Goal: Task Accomplishment & Management: Use online tool/utility

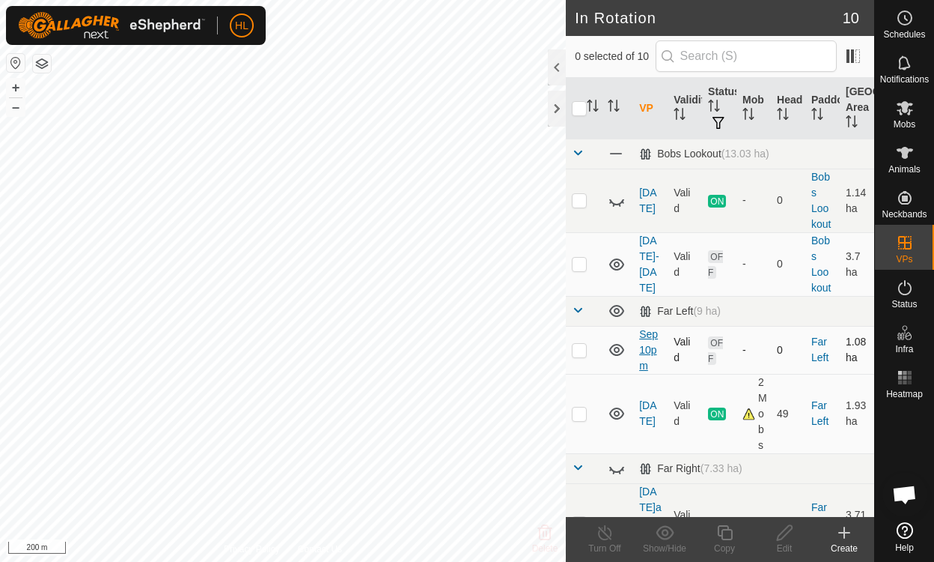
click at [651, 347] on link "Sep 10pm" at bounding box center [648, 349] width 19 height 43
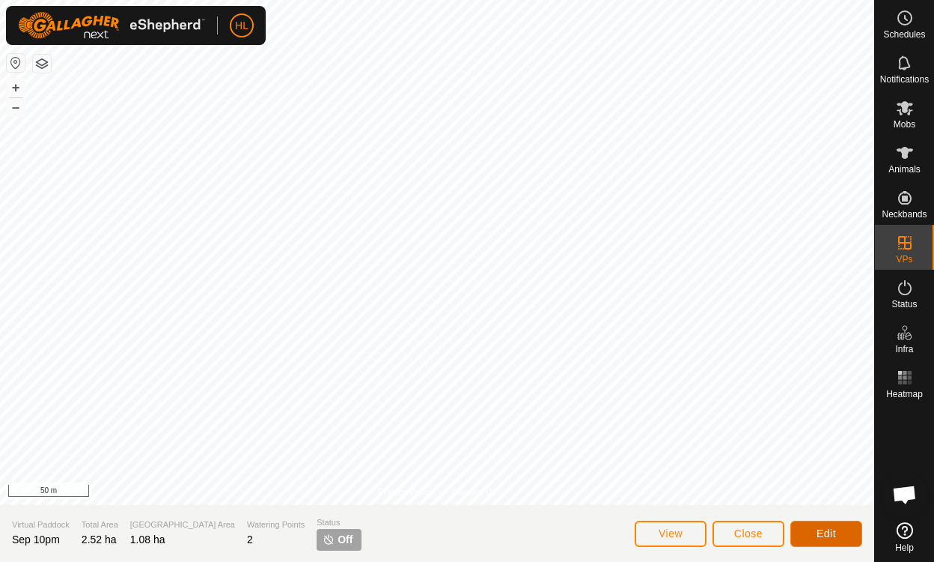
click at [830, 532] on span "Edit" at bounding box center [826, 533] width 19 height 12
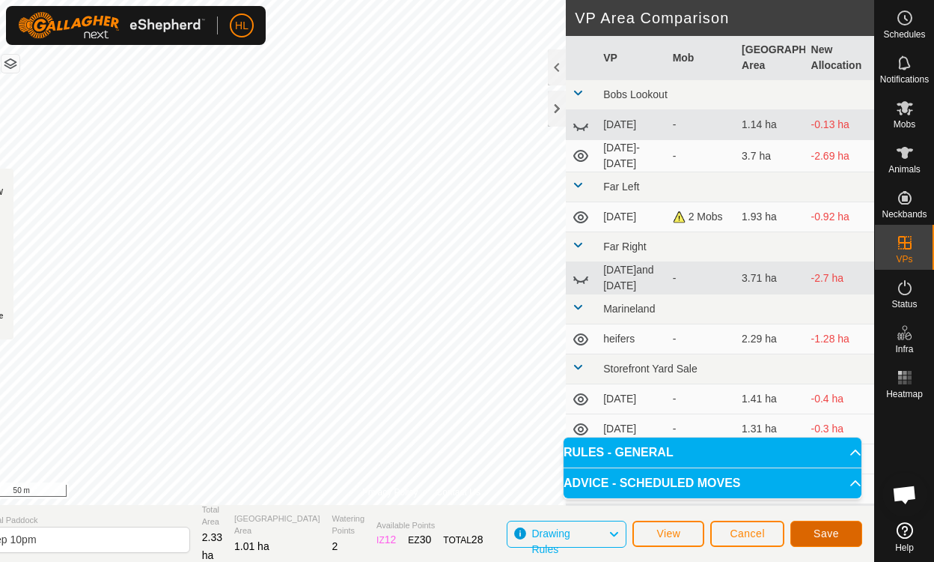
click at [827, 534] on span "Save" at bounding box center [826, 533] width 25 height 12
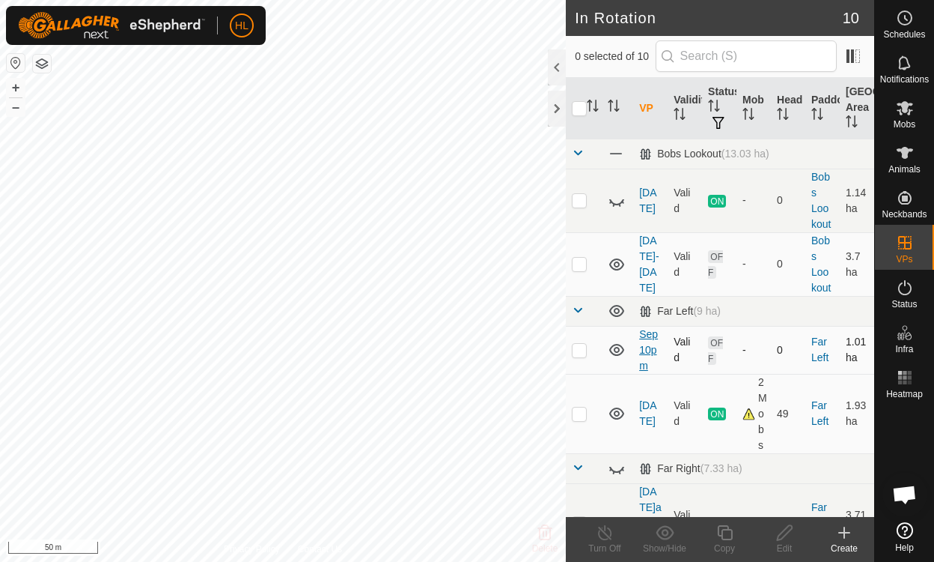
click at [651, 350] on link "Sep 10pm" at bounding box center [648, 349] width 19 height 43
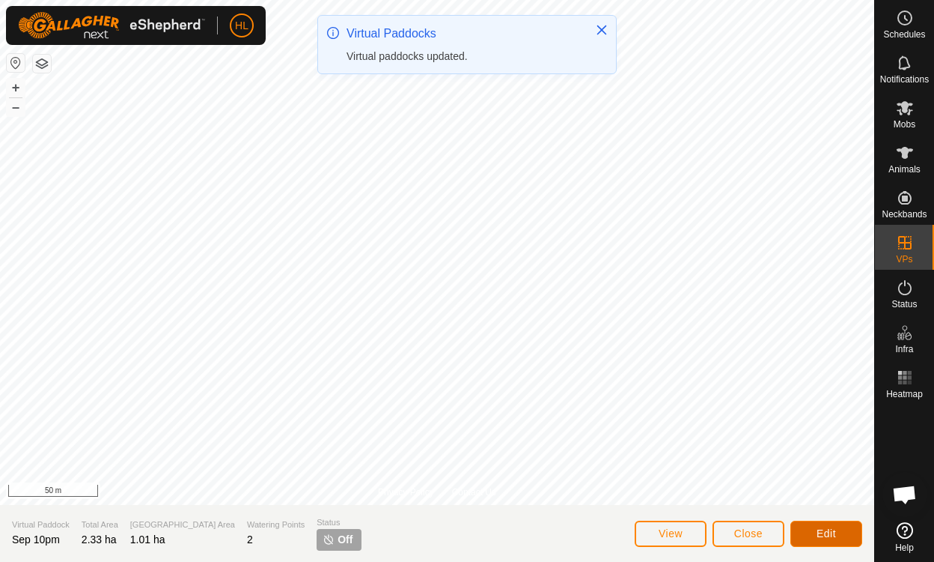
click at [821, 542] on button "Edit" at bounding box center [827, 533] width 72 height 26
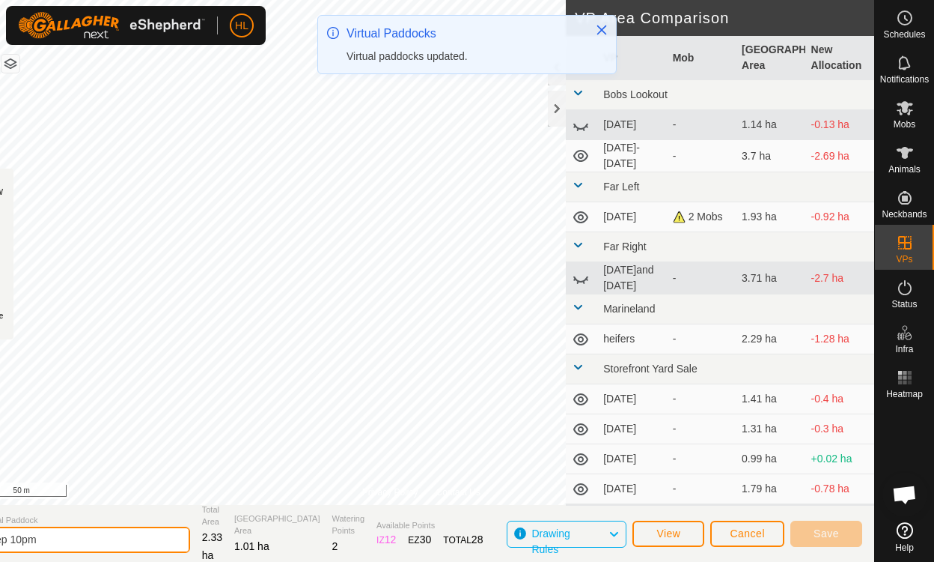
click at [99, 541] on input "Sep 10pm" at bounding box center [86, 539] width 210 height 26
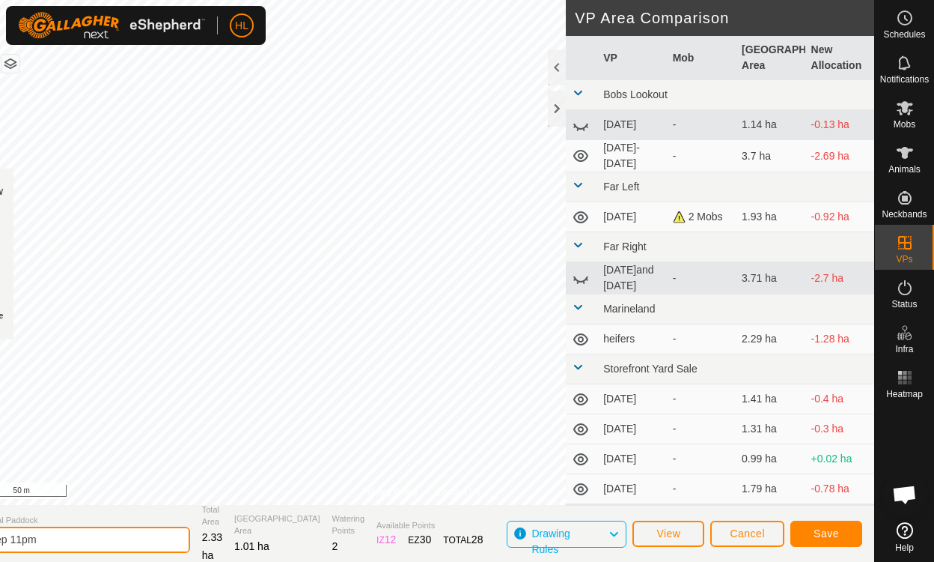
type input "Sep 11pm"
click at [830, 541] on button "Save" at bounding box center [827, 533] width 72 height 26
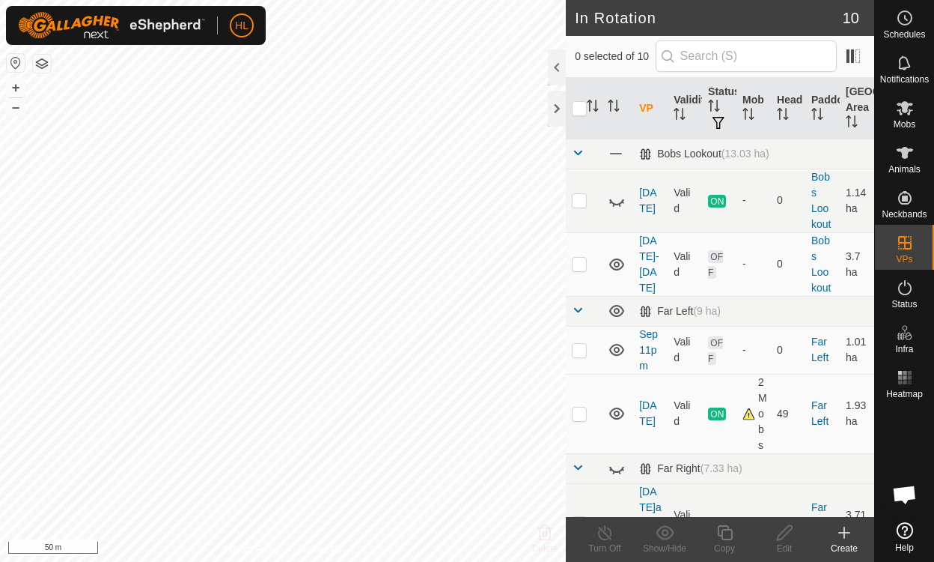
click at [903, 118] on es-mob-svg-icon at bounding box center [905, 108] width 27 height 24
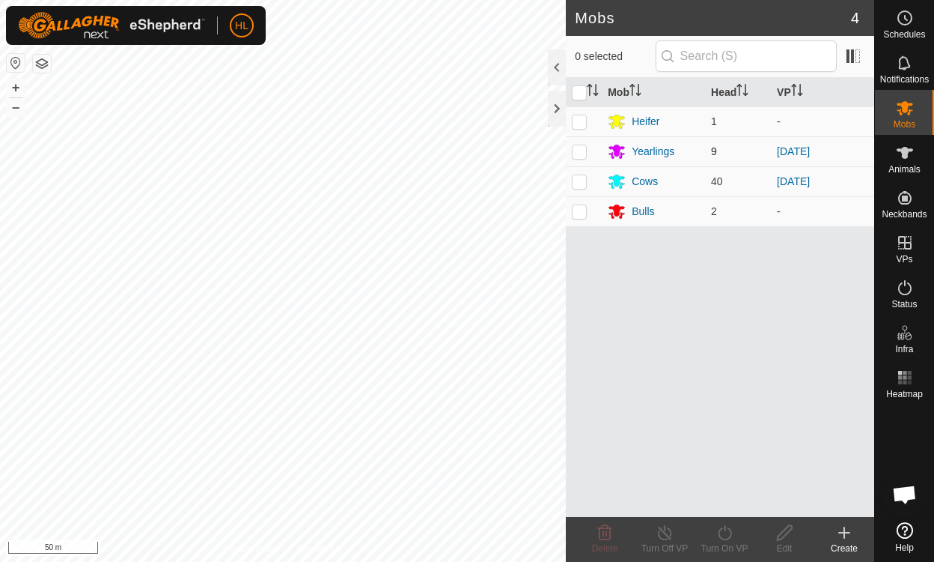
click at [567, 151] on td at bounding box center [584, 151] width 36 height 30
checkbox input "true"
click at [579, 186] on p-checkbox at bounding box center [579, 181] width 15 height 12
checkbox input "true"
click at [734, 539] on icon at bounding box center [725, 532] width 19 height 18
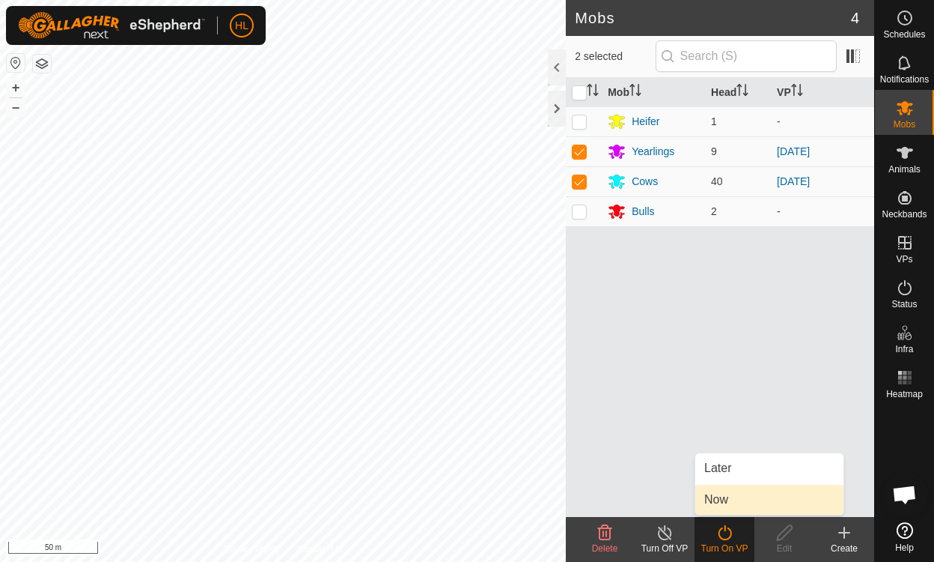
click at [737, 503] on link "Now" at bounding box center [770, 499] width 148 height 30
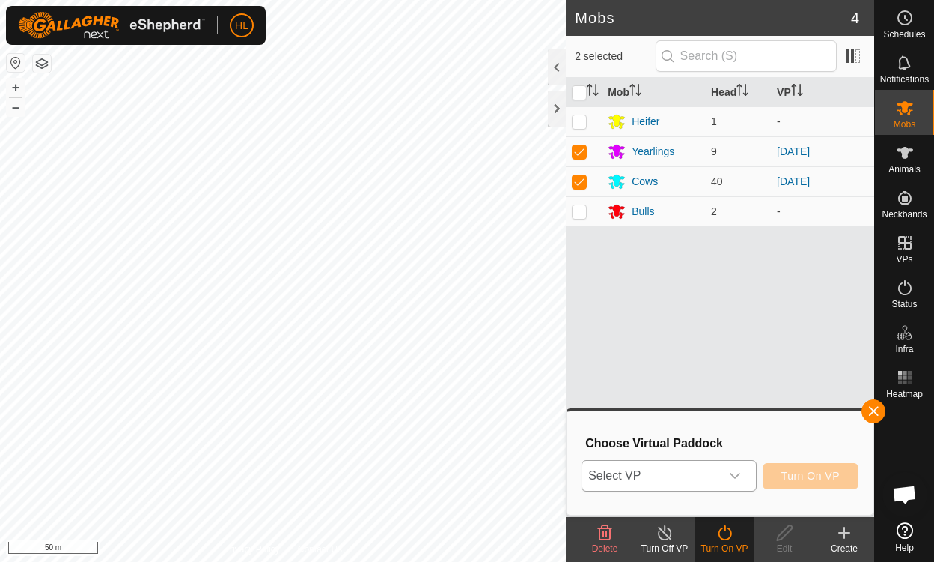
click at [705, 481] on span "Select VP" at bounding box center [651, 475] width 137 height 30
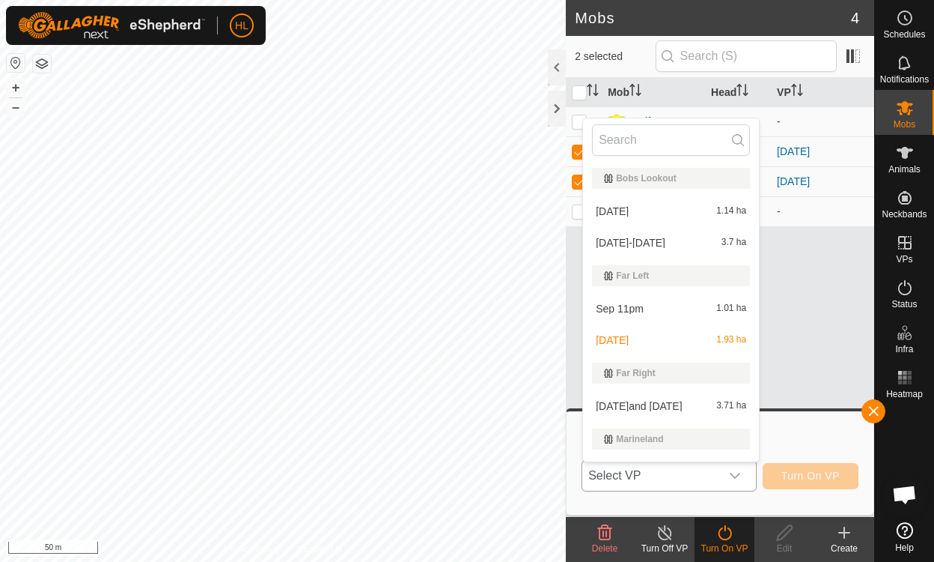
click at [654, 311] on div "Sep 11pm 1.01 ha" at bounding box center [671, 309] width 158 height 18
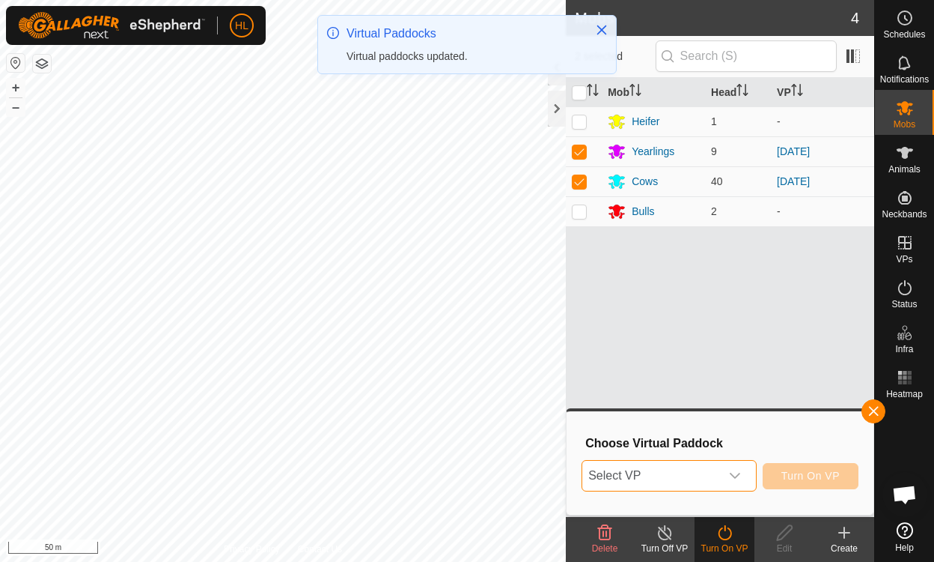
click at [720, 479] on span "Select VP" at bounding box center [651, 475] width 137 height 30
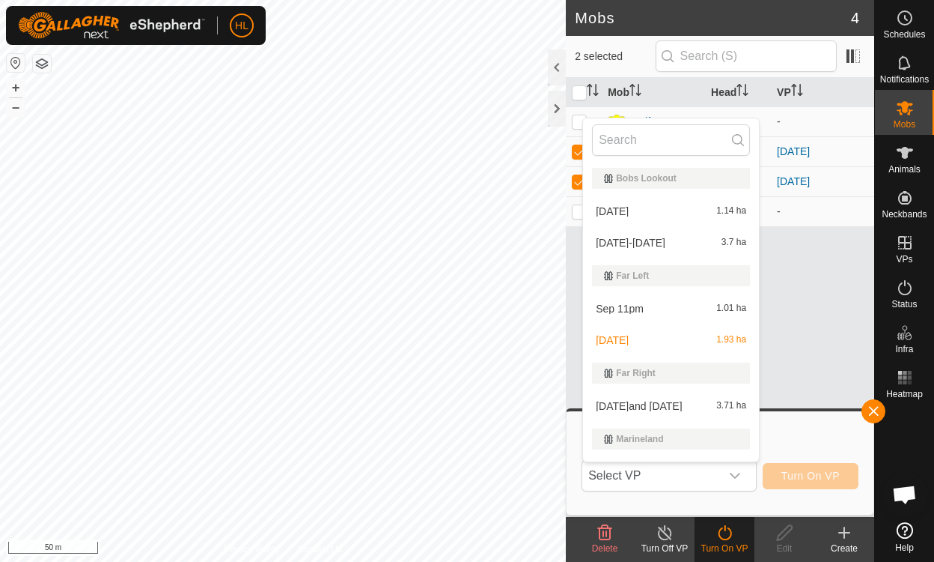
click at [662, 312] on div "Sep 11pm 1.01 ha" at bounding box center [671, 309] width 158 height 18
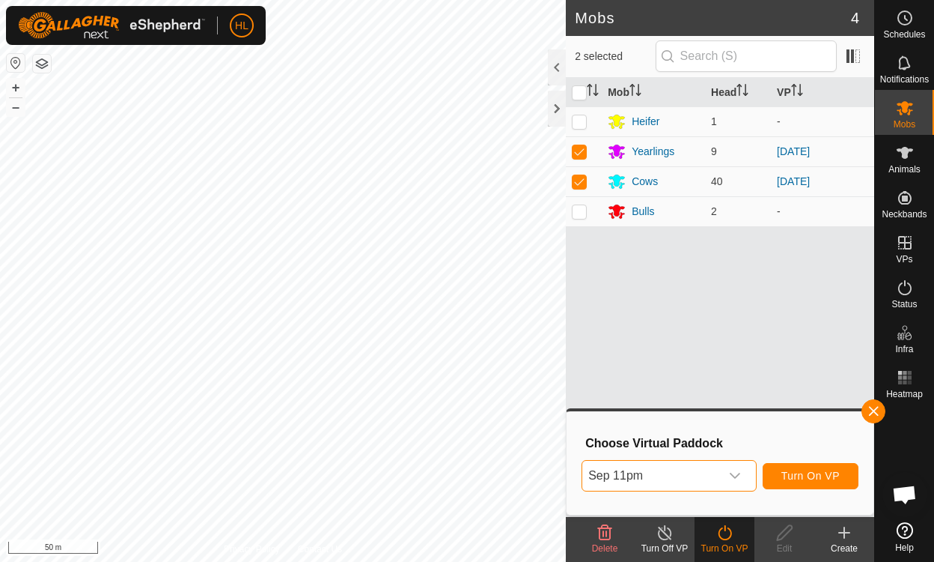
click at [806, 479] on span "Turn On VP" at bounding box center [811, 475] width 58 height 12
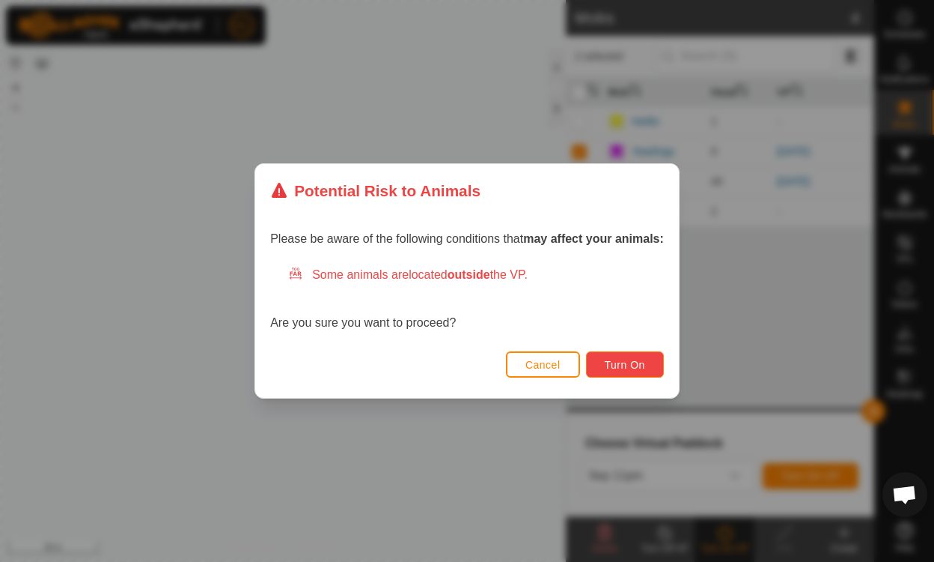
click at [625, 367] on span "Turn On" at bounding box center [625, 365] width 40 height 12
